Goal: Information Seeking & Learning: Learn about a topic

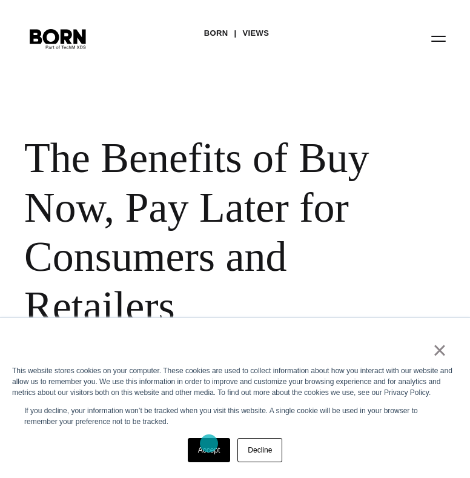
click at [210, 443] on link "Accept" at bounding box center [209, 450] width 43 height 24
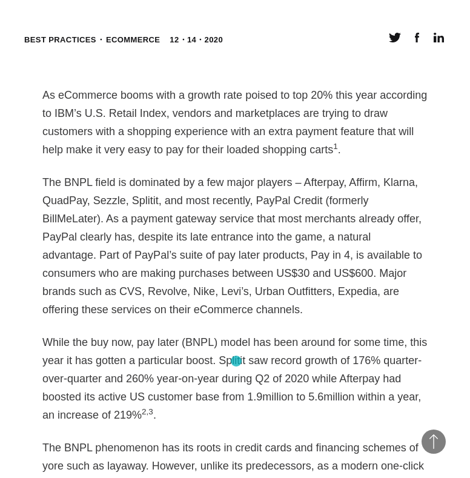
scroll to position [696, 0]
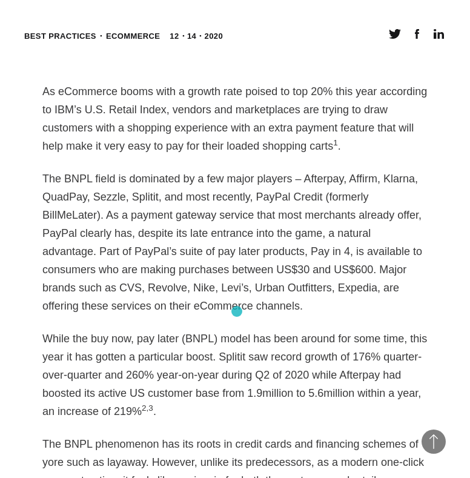
drag, startPoint x: 237, startPoint y: 312, endPoint x: 238, endPoint y: 258, distance: 53.4
click at [238, 258] on p "The BNPL field is dominated by a few major players – Afterpay, Affirm, Klarna, …" at bounding box center [235, 243] width 386 height 146
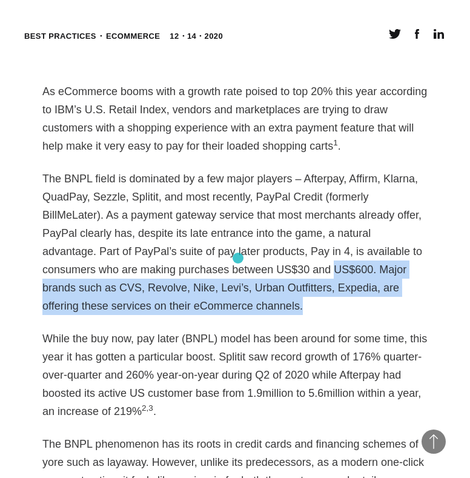
click at [238, 258] on p "The BNPL field is dominated by a few major players – Afterpay, Affirm, Klarna, …" at bounding box center [235, 243] width 386 height 146
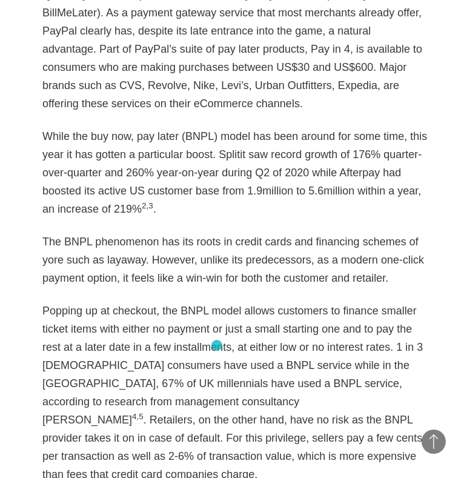
scroll to position [905, 0]
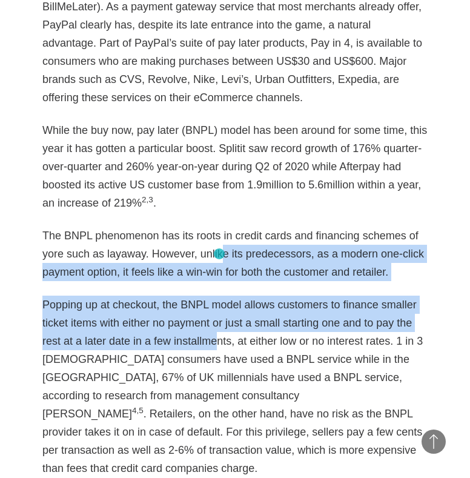
drag, startPoint x: 217, startPoint y: 343, endPoint x: 220, endPoint y: 254, distance: 89.2
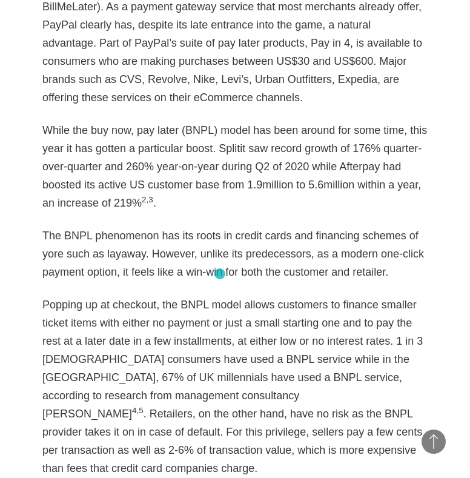
click at [220, 274] on p "The BNPL phenomenon has its roots in credit cards and financing schemes of yore…" at bounding box center [235, 254] width 386 height 55
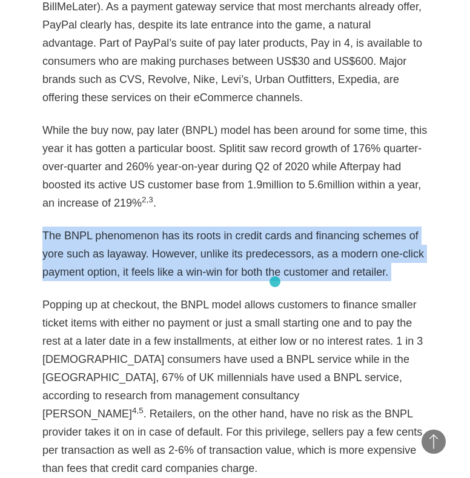
drag, startPoint x: 44, startPoint y: 221, endPoint x: 253, endPoint y: 290, distance: 220.9
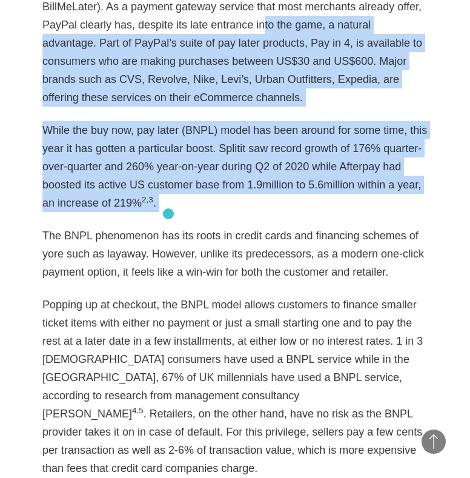
drag, startPoint x: 192, startPoint y: 24, endPoint x: 169, endPoint y: 214, distance: 191.8
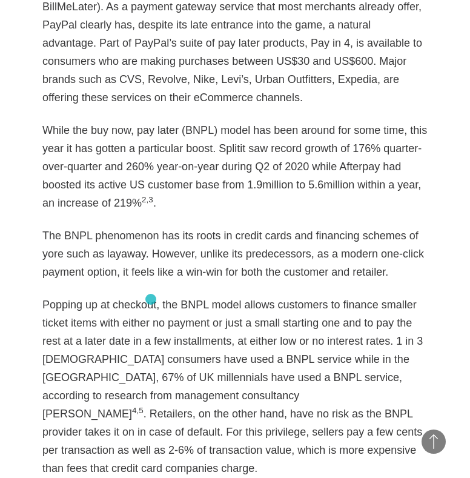
click at [145, 313] on p "Popping up at checkout, the BNPL model allows customers to finance smaller tick…" at bounding box center [235, 387] width 386 height 182
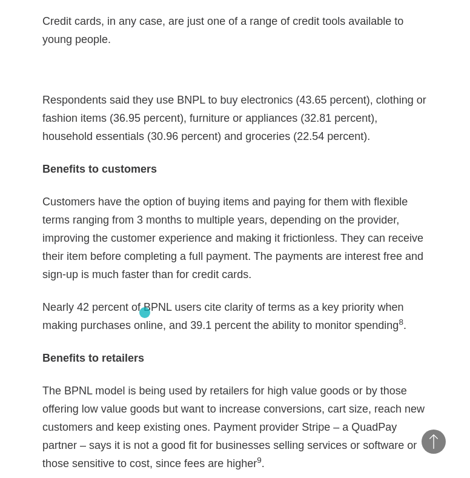
scroll to position [1730, 0]
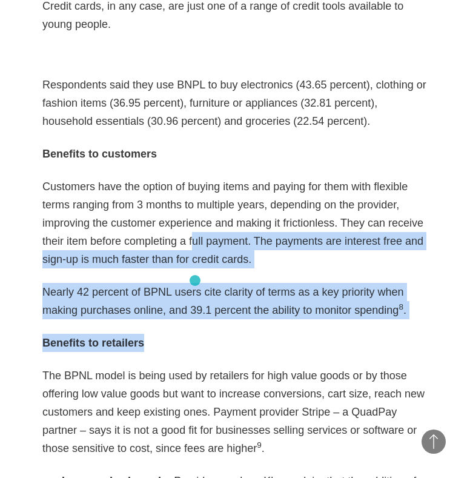
drag, startPoint x: 195, startPoint y: 281, endPoint x: 192, endPoint y: 178, distance: 103.1
click at [192, 178] on p "Customers have the option of buying items and paying for them with flexible ter…" at bounding box center [235, 223] width 386 height 91
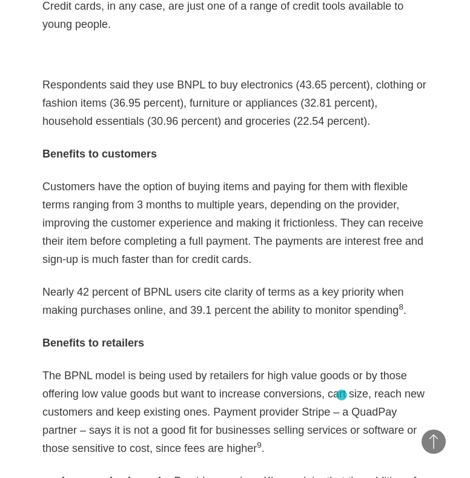
click at [342, 395] on p "The BPNL model is being used by retailers for high value goods or by those offe…" at bounding box center [235, 412] width 386 height 91
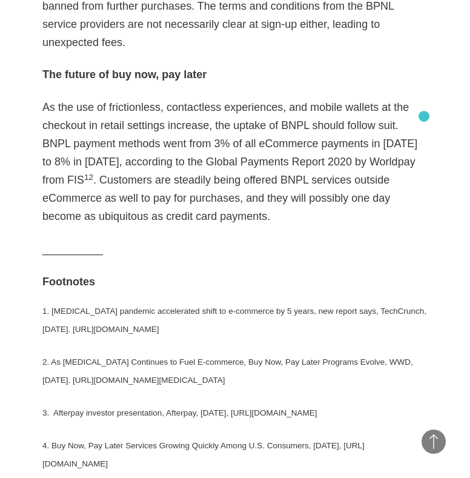
scroll to position [2827, 0]
